Goal: Check status: Check status

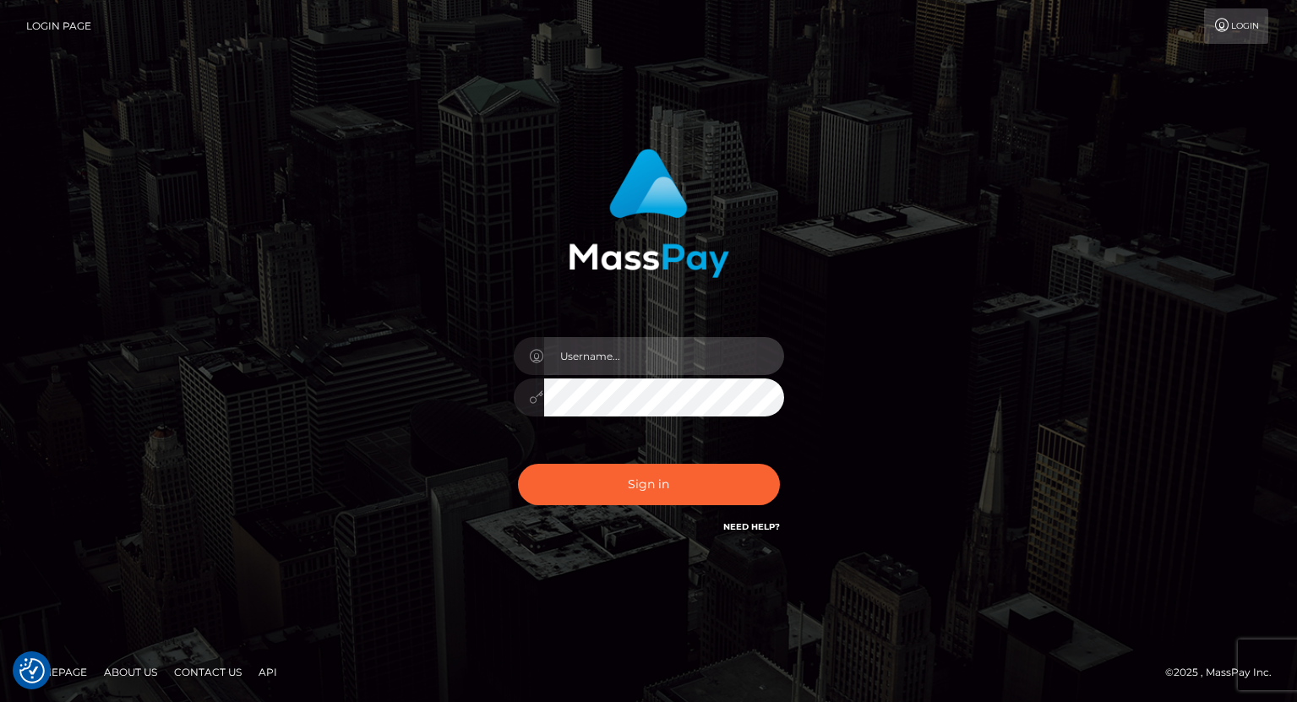
click at [628, 351] on input "text" at bounding box center [664, 356] width 240 height 38
type input "tatyanafansly1"
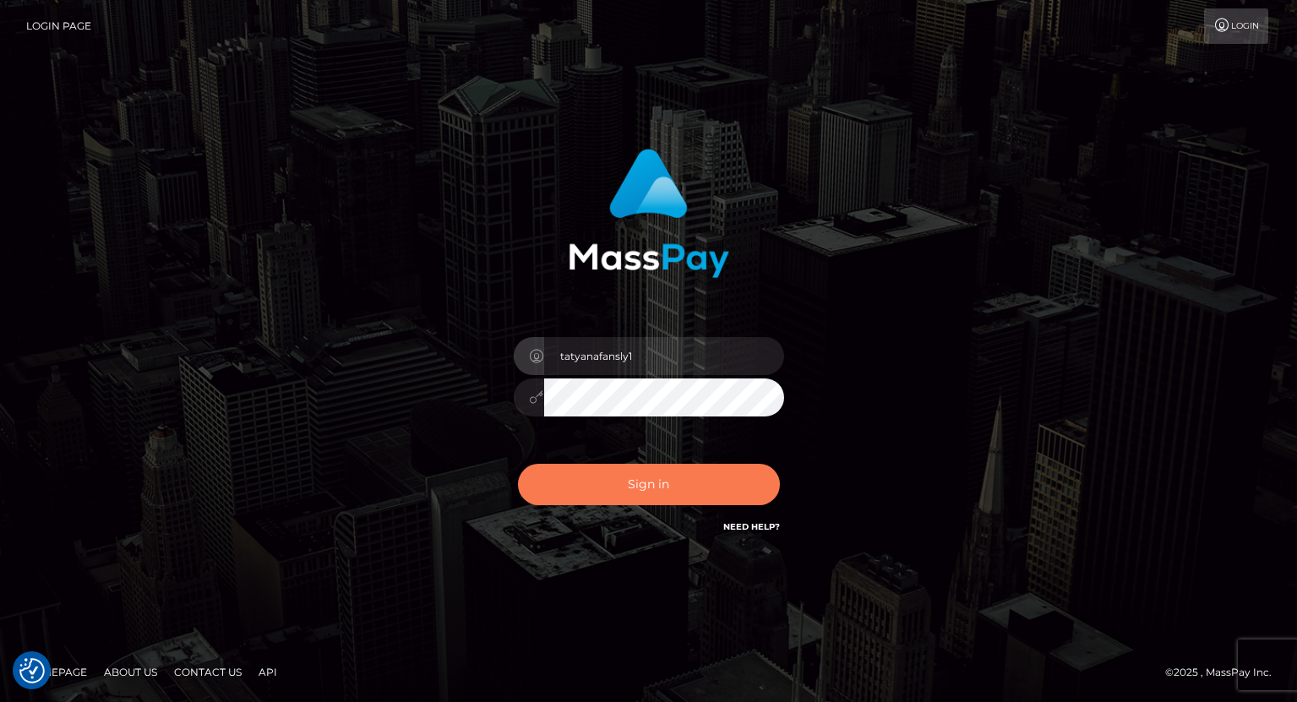
click at [645, 490] on button "Sign in" at bounding box center [649, 484] width 262 height 41
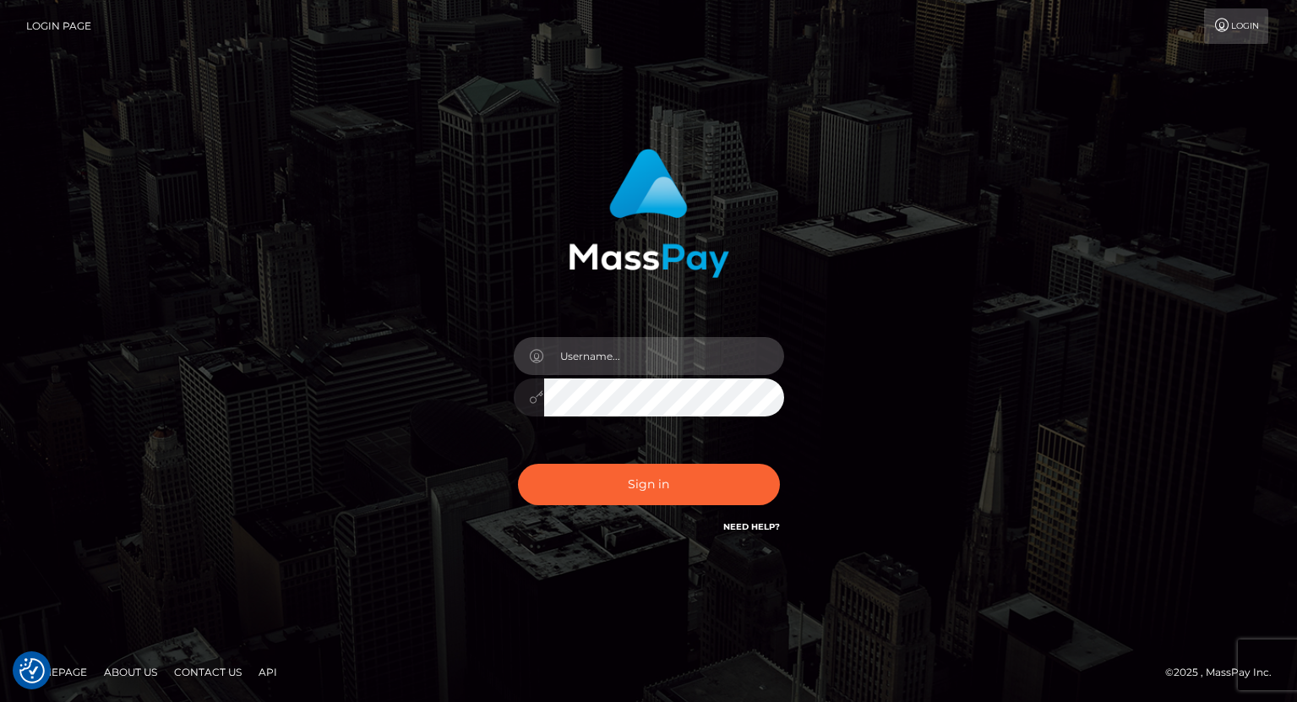
click at [658, 351] on input "text" at bounding box center [664, 356] width 240 height 38
type input "tatyanafansly1"
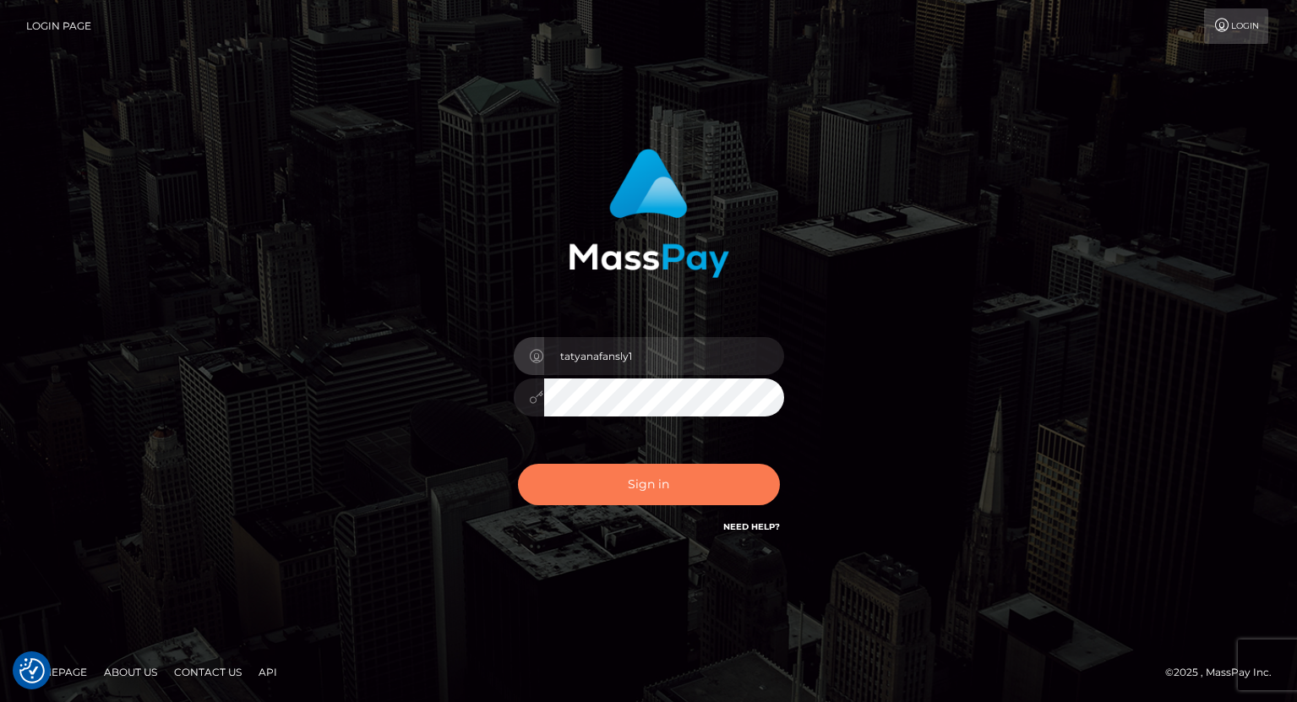
click at [653, 485] on button "Sign in" at bounding box center [649, 484] width 262 height 41
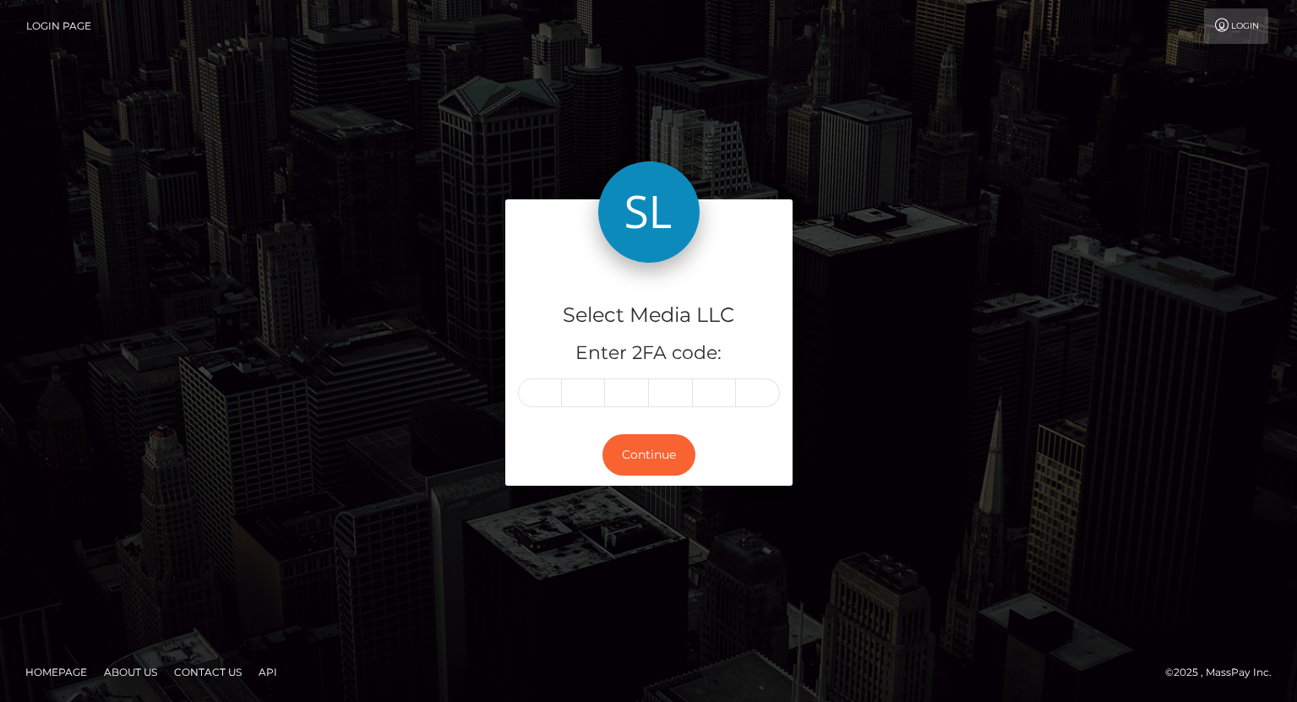
click at [549, 386] on input "text" at bounding box center [540, 392] width 44 height 29
type input "9"
type input "2"
type input "7"
type input "5"
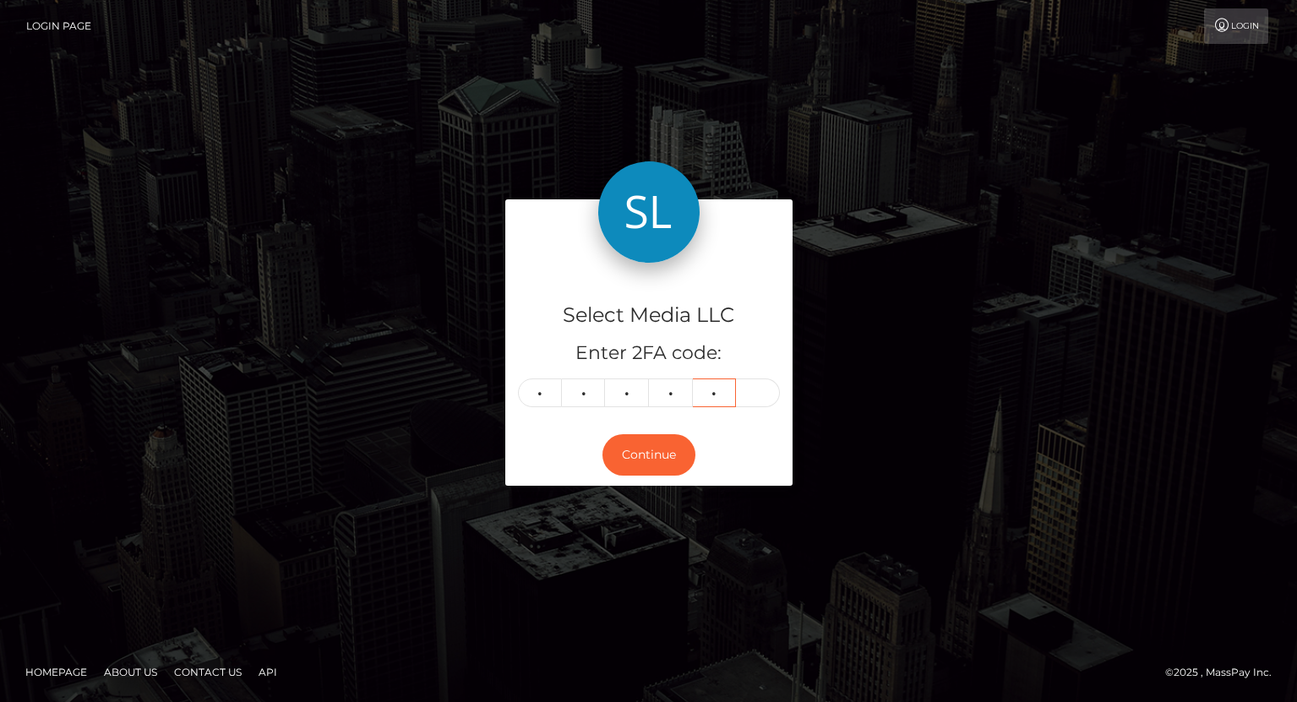
type input "0"
type input "7"
click at [648, 471] on button "Continue" at bounding box center [648, 454] width 93 height 41
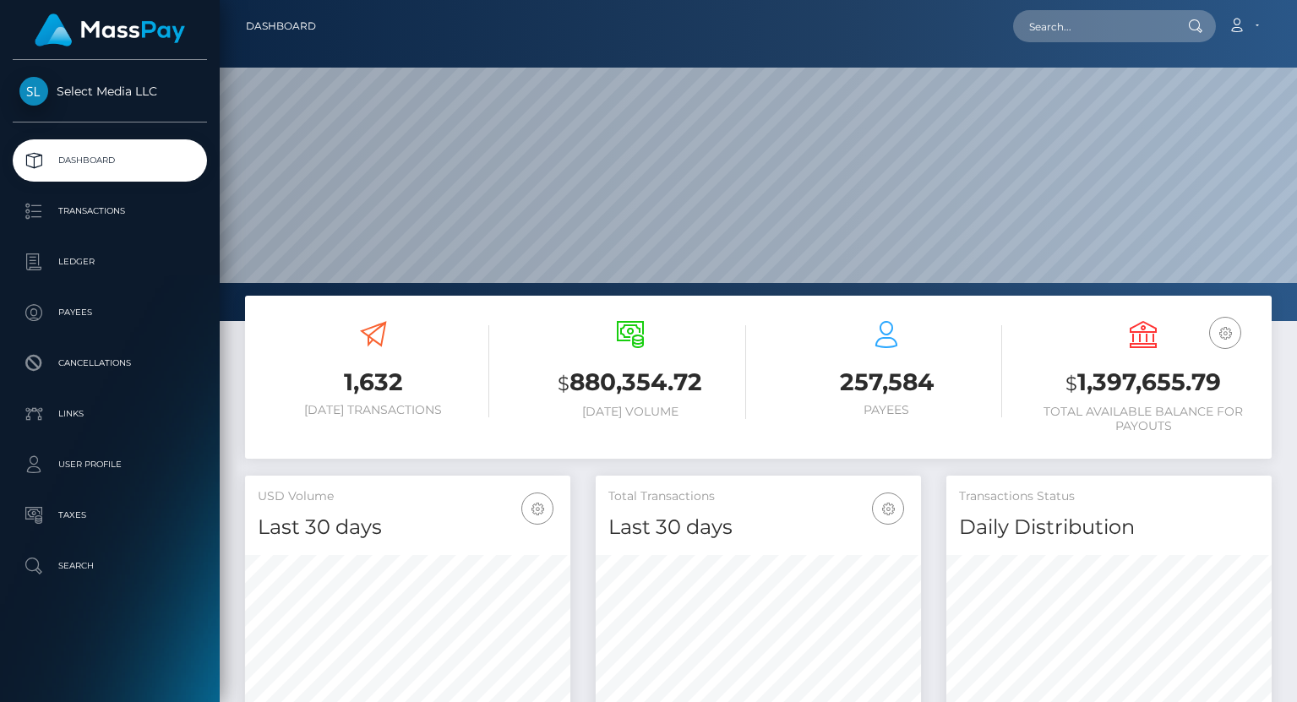
scroll to position [321, 1077]
click at [1105, 387] on h3 "$ 1,397,655.79" at bounding box center [1142, 383] width 231 height 35
copy h3 "1,397,655.79"
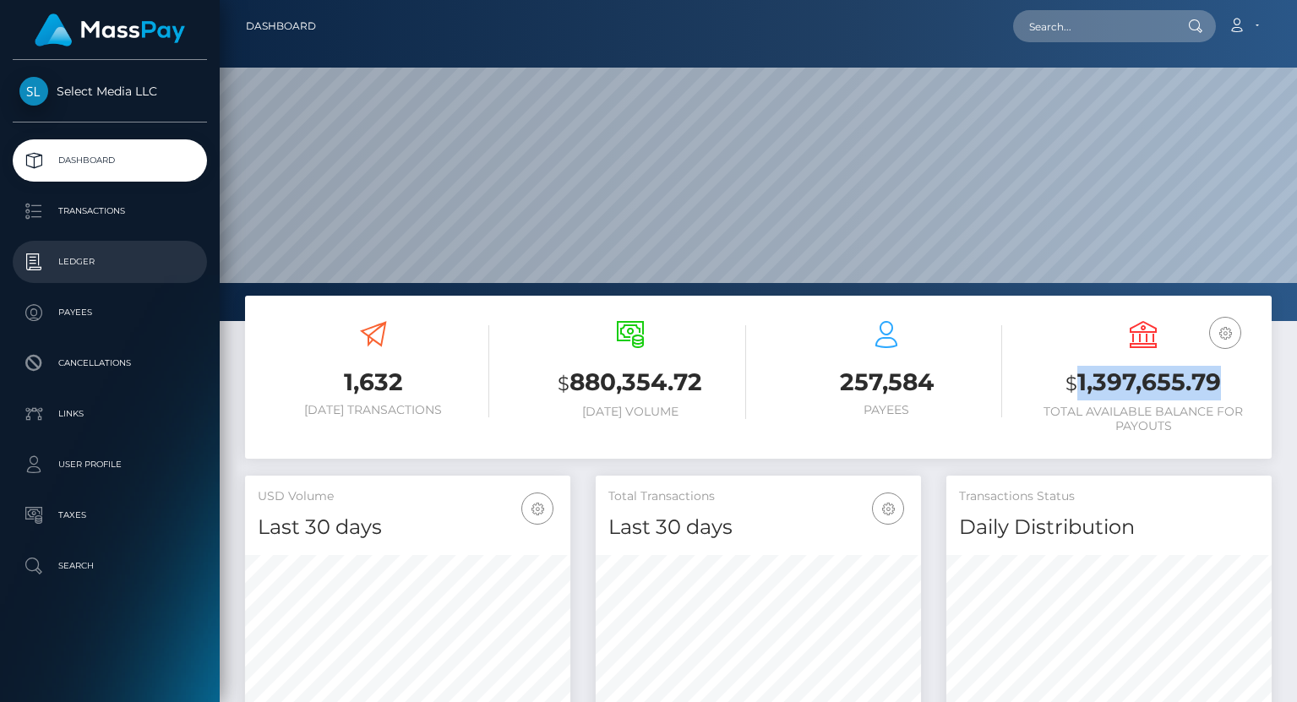
click at [118, 252] on p "Ledger" at bounding box center [109, 261] width 181 height 25
